Goal: Information Seeking & Learning: Learn about a topic

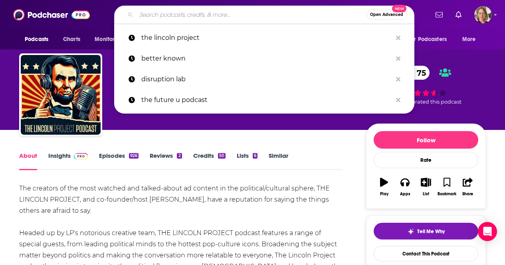
scroll to position [40, 0]
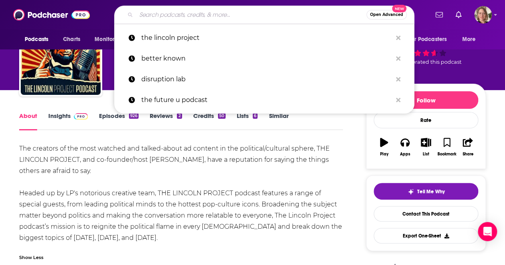
type input "Modern Classrooms Project Podcasts"
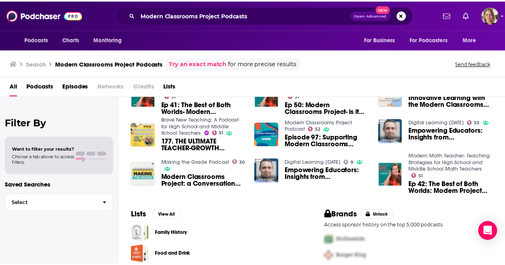
scroll to position [141, 0]
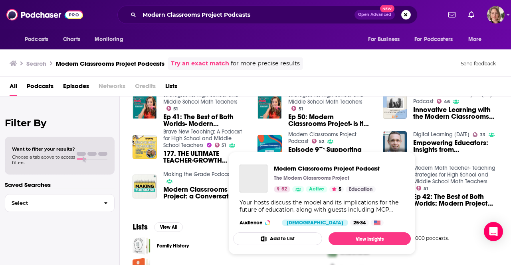
click at [302, 136] on link "Modern Classrooms Project Podcast" at bounding box center [322, 138] width 68 height 14
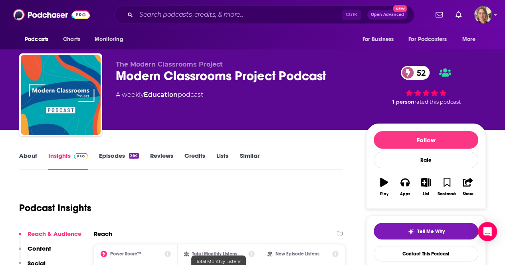
scroll to position [120, 0]
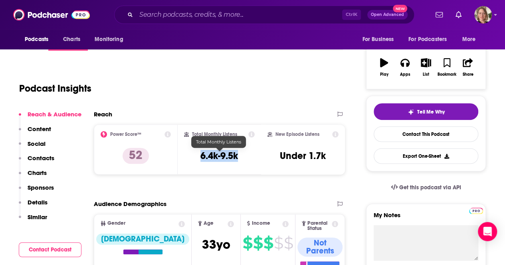
drag, startPoint x: 244, startPoint y: 156, endPoint x: 197, endPoint y: 155, distance: 46.3
click at [197, 155] on div "Total Monthly Listens 6.4k-9.5k" at bounding box center [219, 149] width 71 height 37
